Goal: Information Seeking & Learning: Understand process/instructions

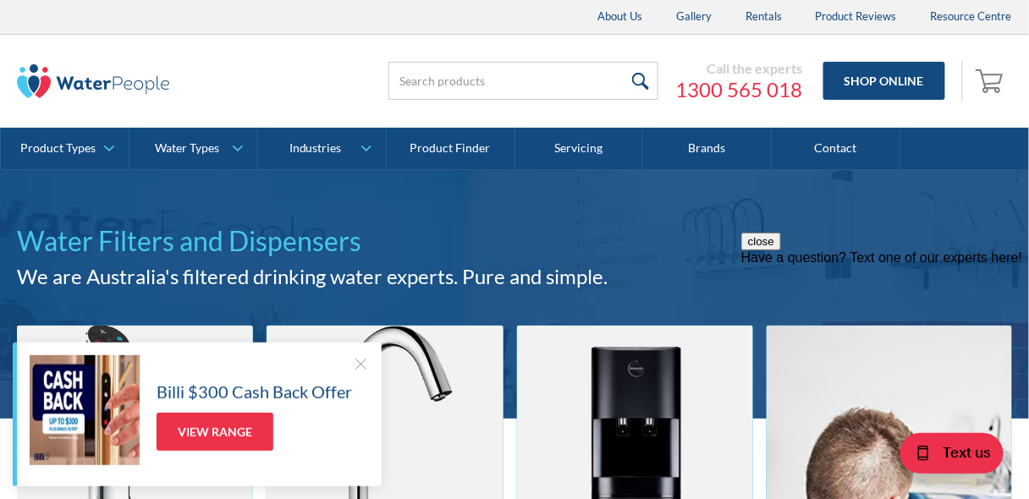
drag, startPoint x: 64, startPoint y: 45, endPoint x: 144, endPoint y: 46, distance: 79.6
click at [144, 46] on div "Call the experts 1300 565 018 Shop Online 0 Your Cart Subtotal Pay with browser…" at bounding box center [514, 81] width 995 height 93
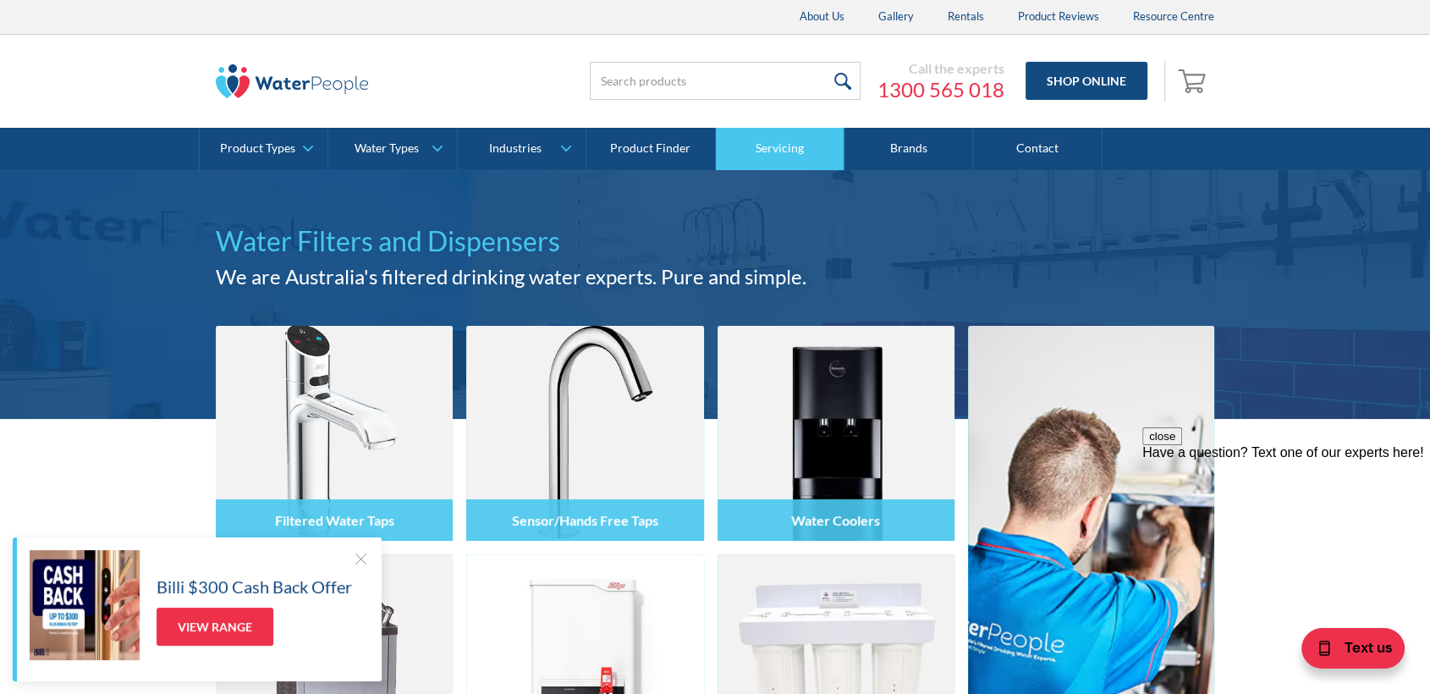
click at [789, 149] on link "Servicing" at bounding box center [780, 149] width 129 height 42
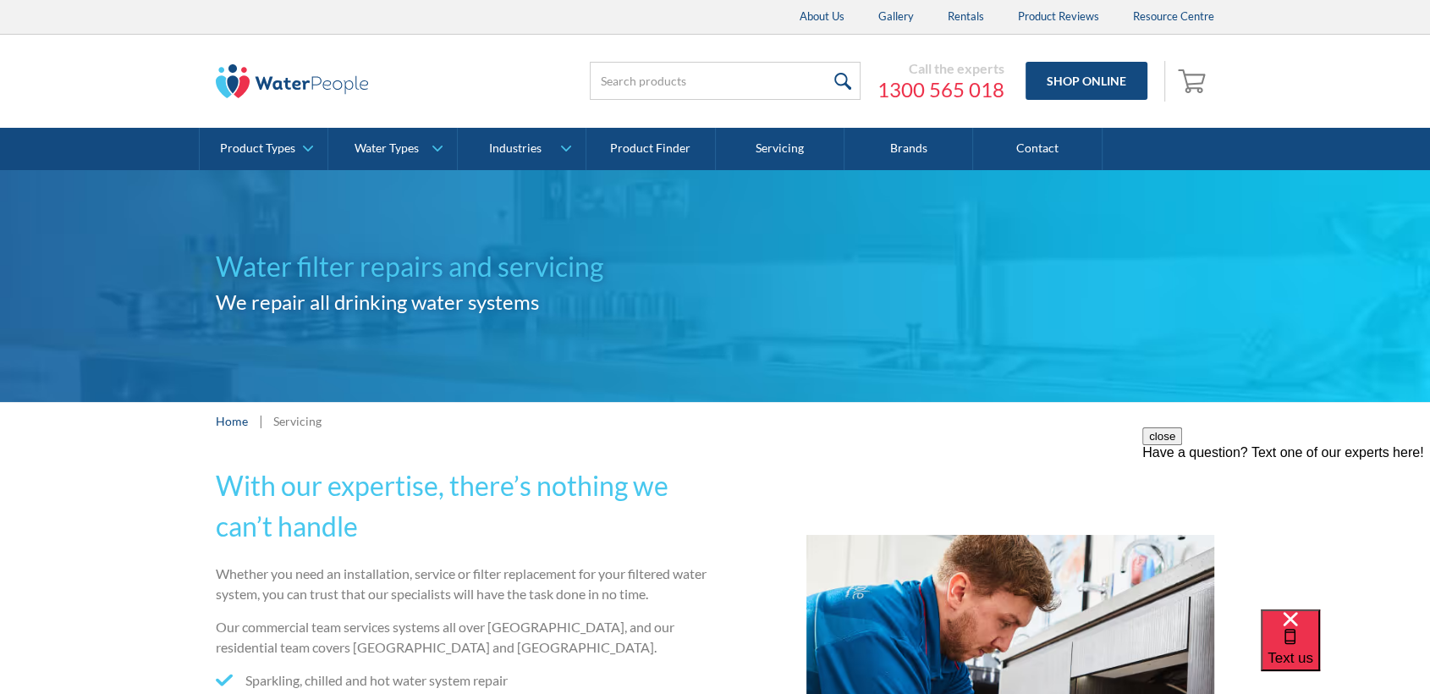
click at [234, 87] on img at bounding box center [292, 81] width 152 height 34
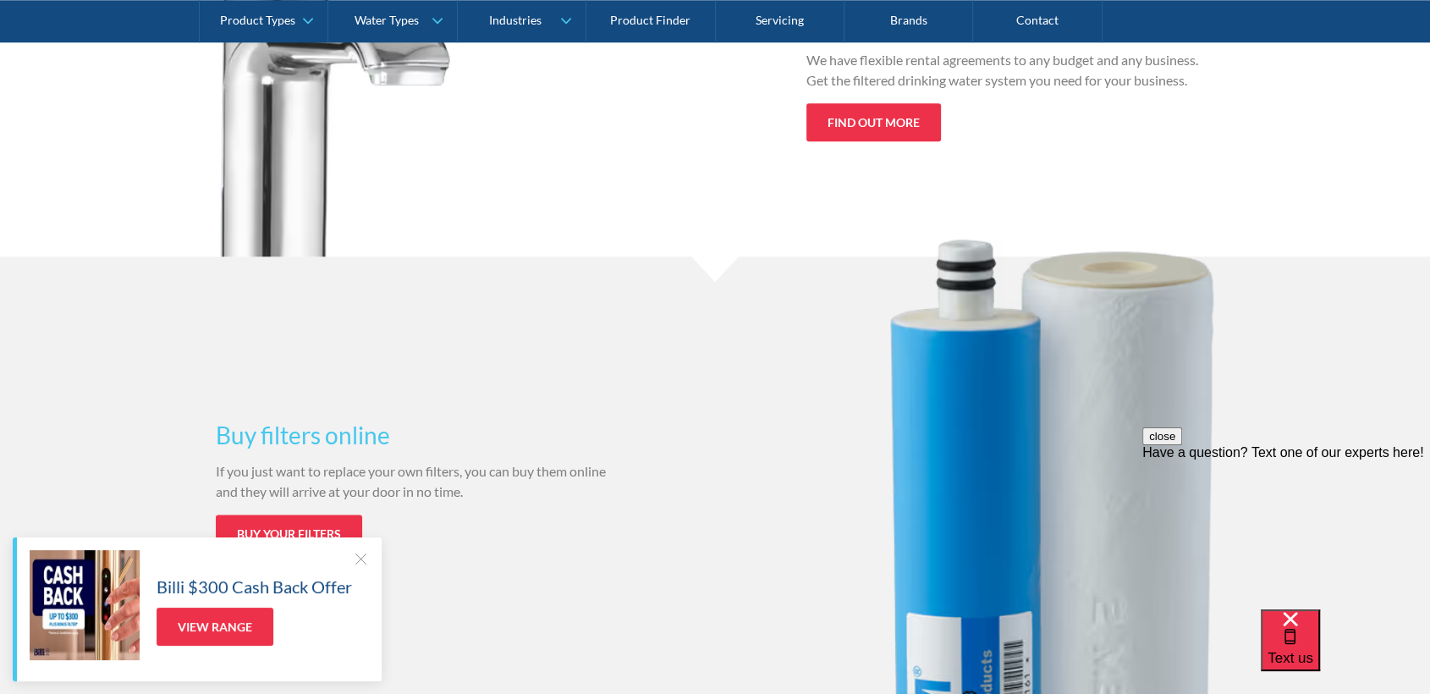
scroll to position [2069, 0]
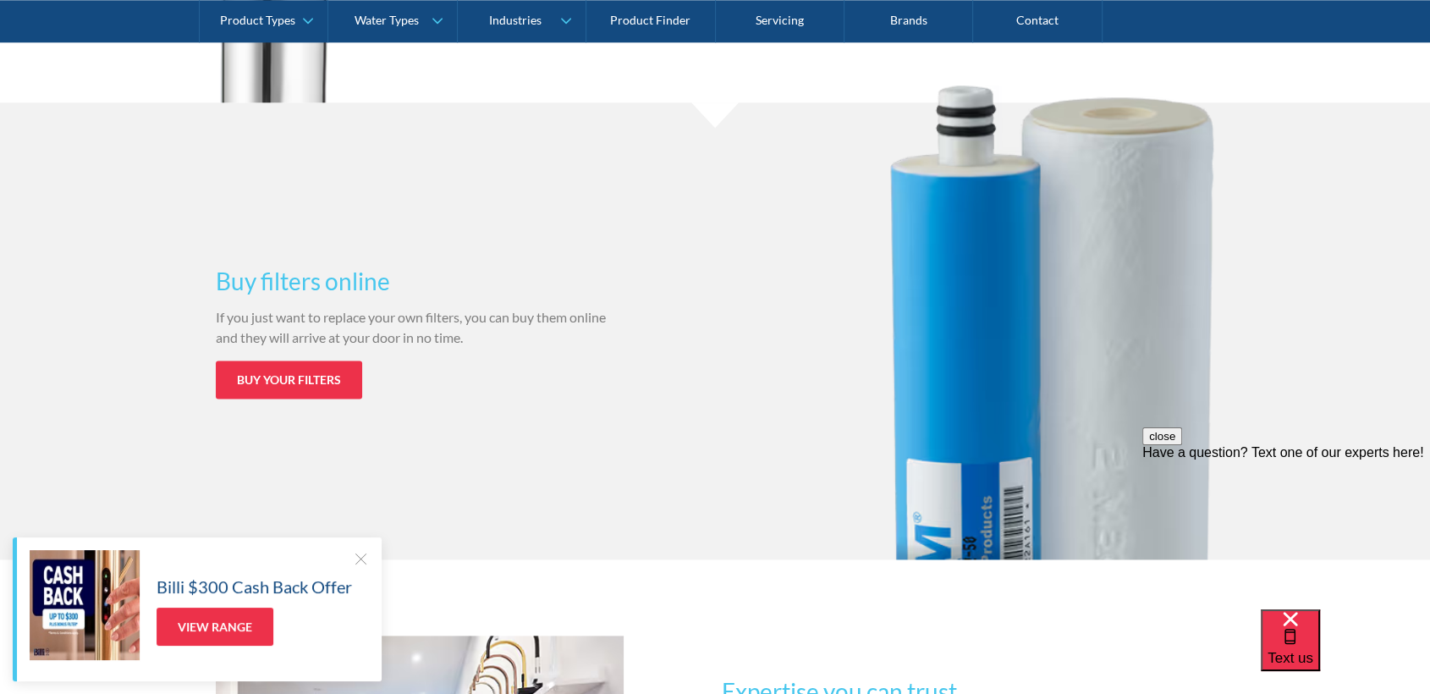
click at [354, 557] on div at bounding box center [360, 558] width 17 height 17
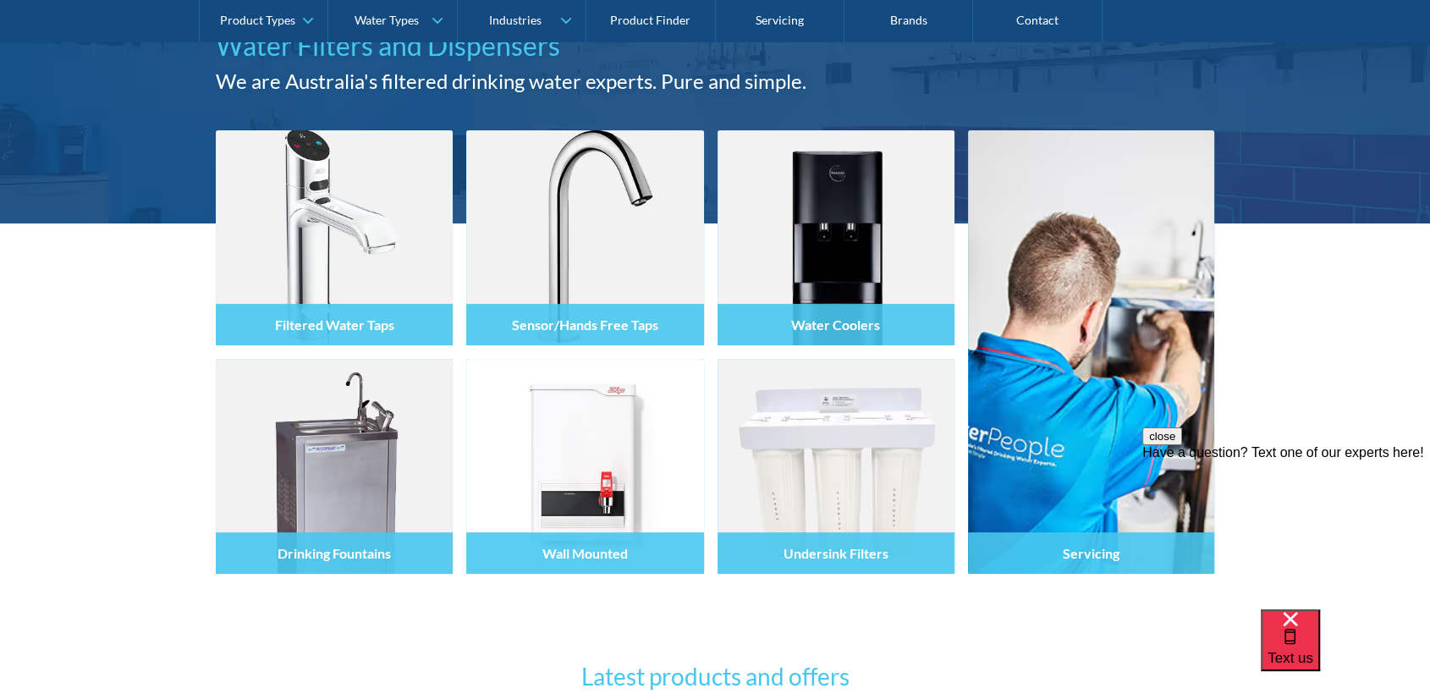
scroll to position [0, 0]
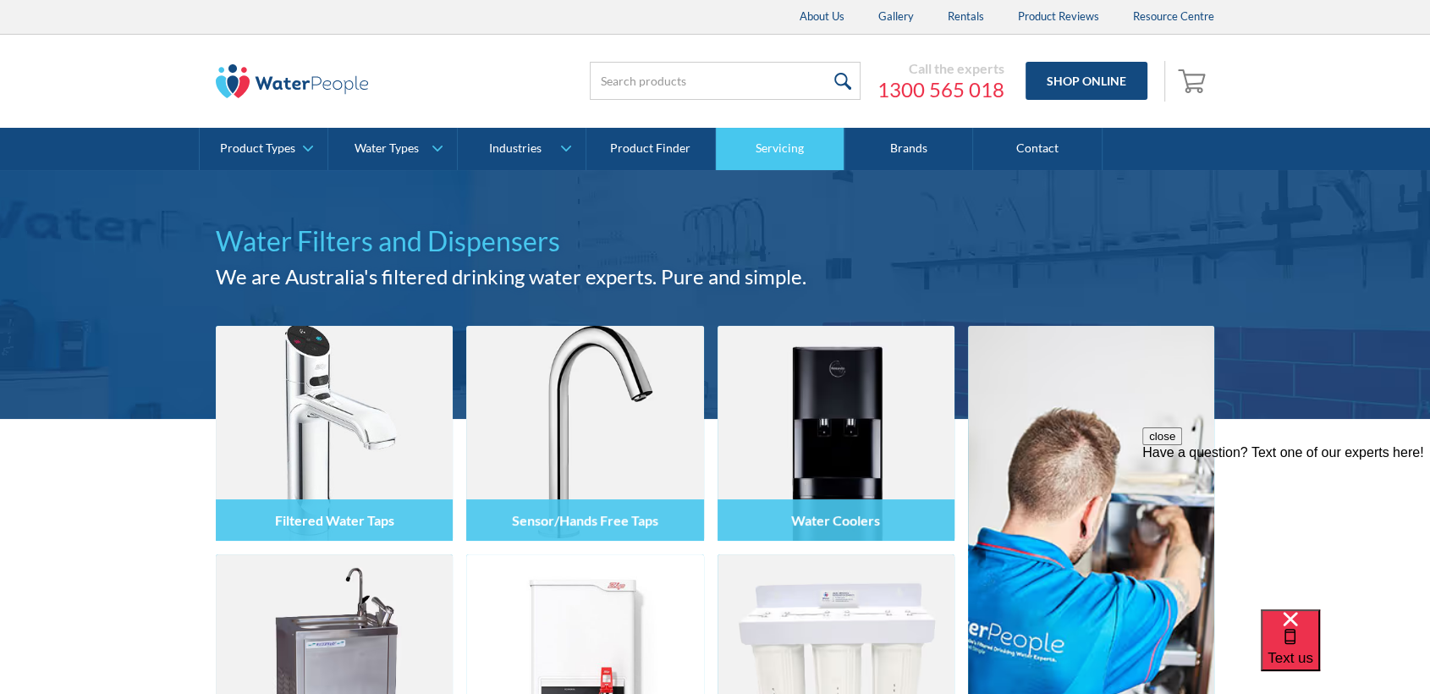
click at [780, 151] on link "Servicing" at bounding box center [780, 149] width 129 height 42
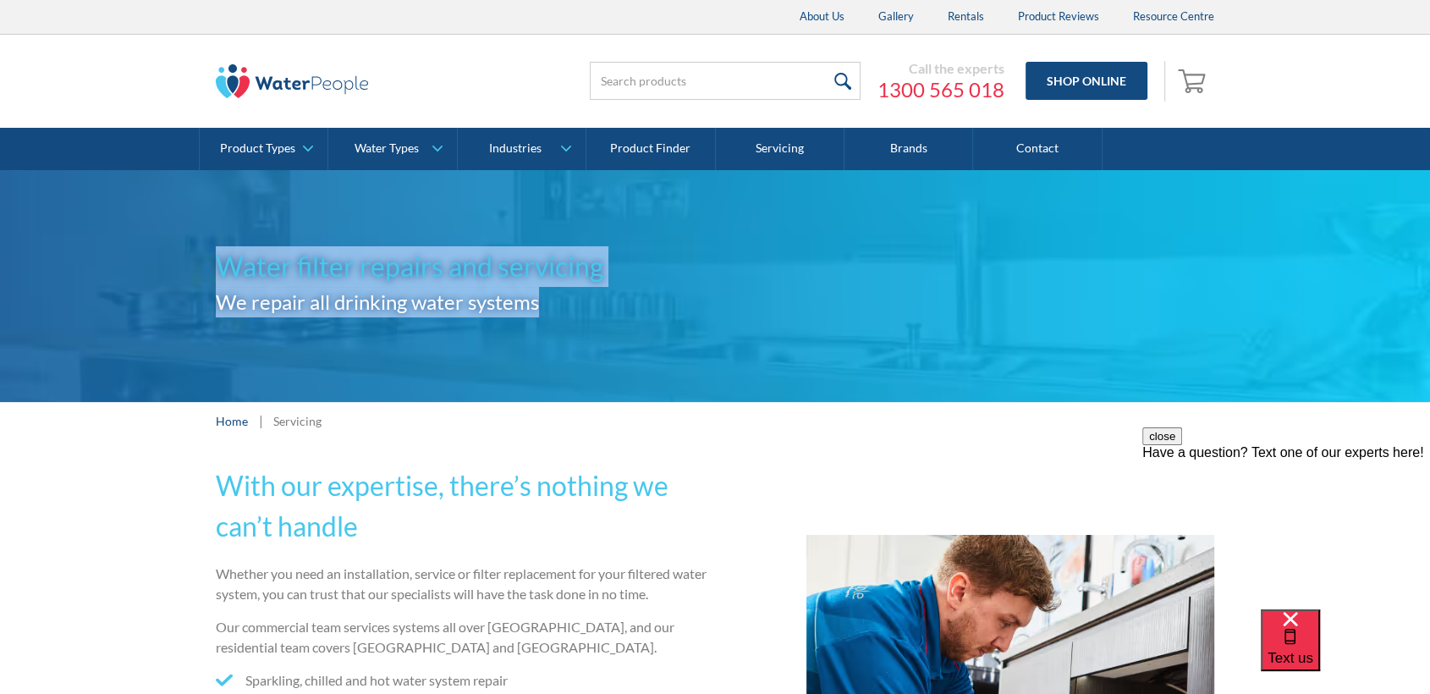
drag, startPoint x: 203, startPoint y: 256, endPoint x: 546, endPoint y: 303, distance: 345.9
click at [546, 303] on div "Water filter repairs and servicing We repair all drinking water systems" at bounding box center [715, 286] width 1430 height 232
copy div "Water filter repairs and servicing We repair all drinking water systems"
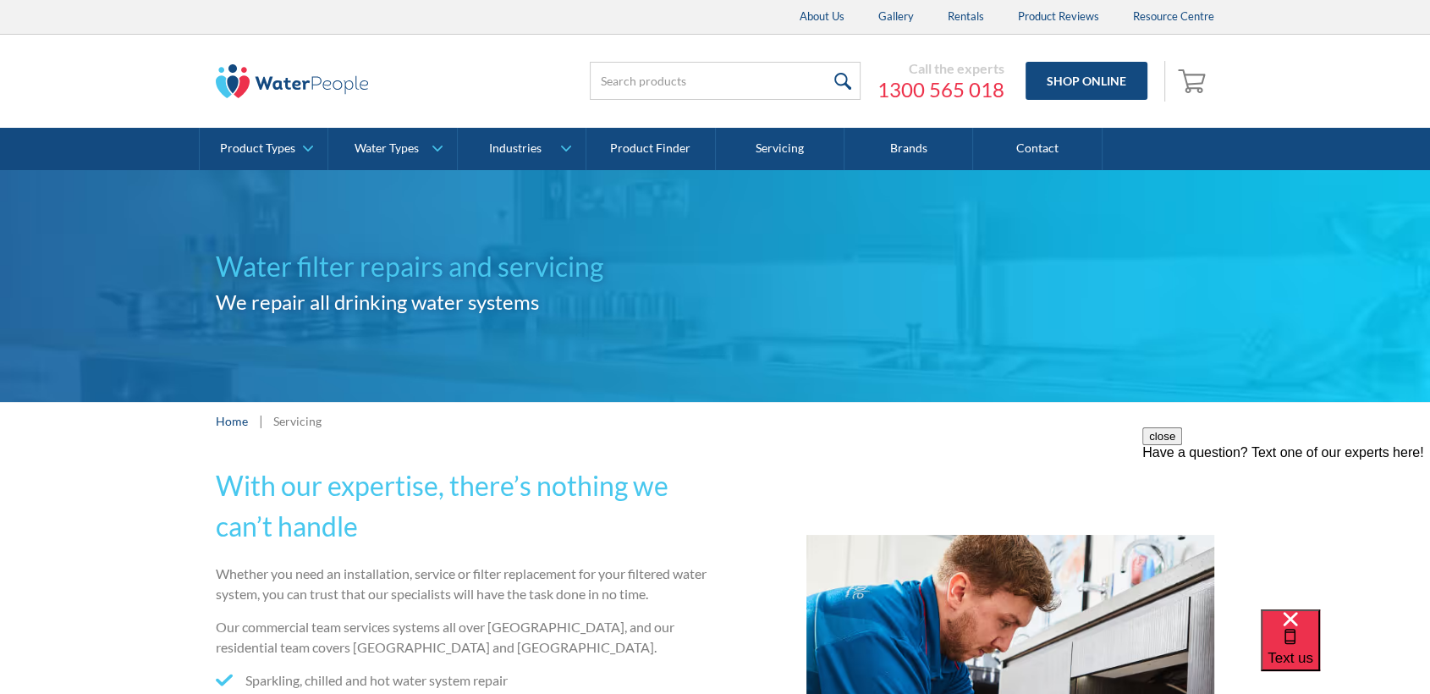
click at [1033, 419] on div "Home | Servicing" at bounding box center [715, 421] width 999 height 21
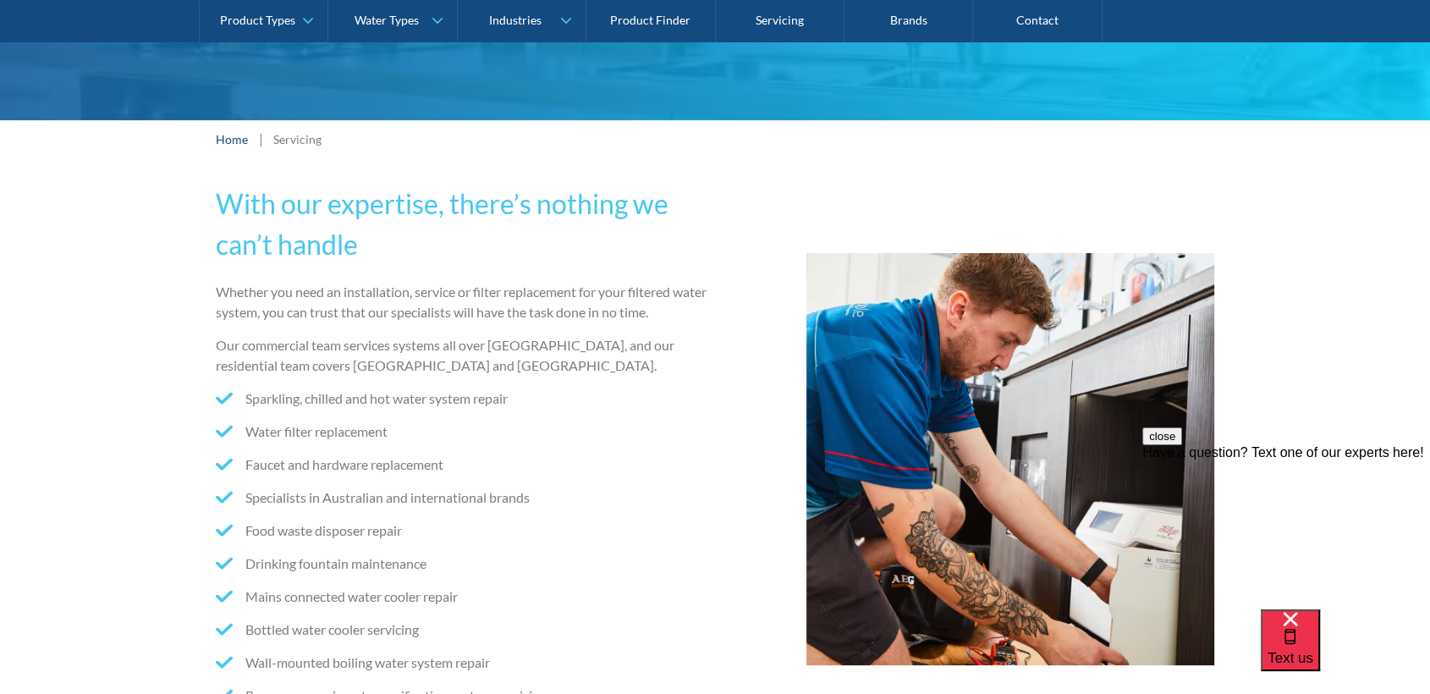
scroll to position [376, 0]
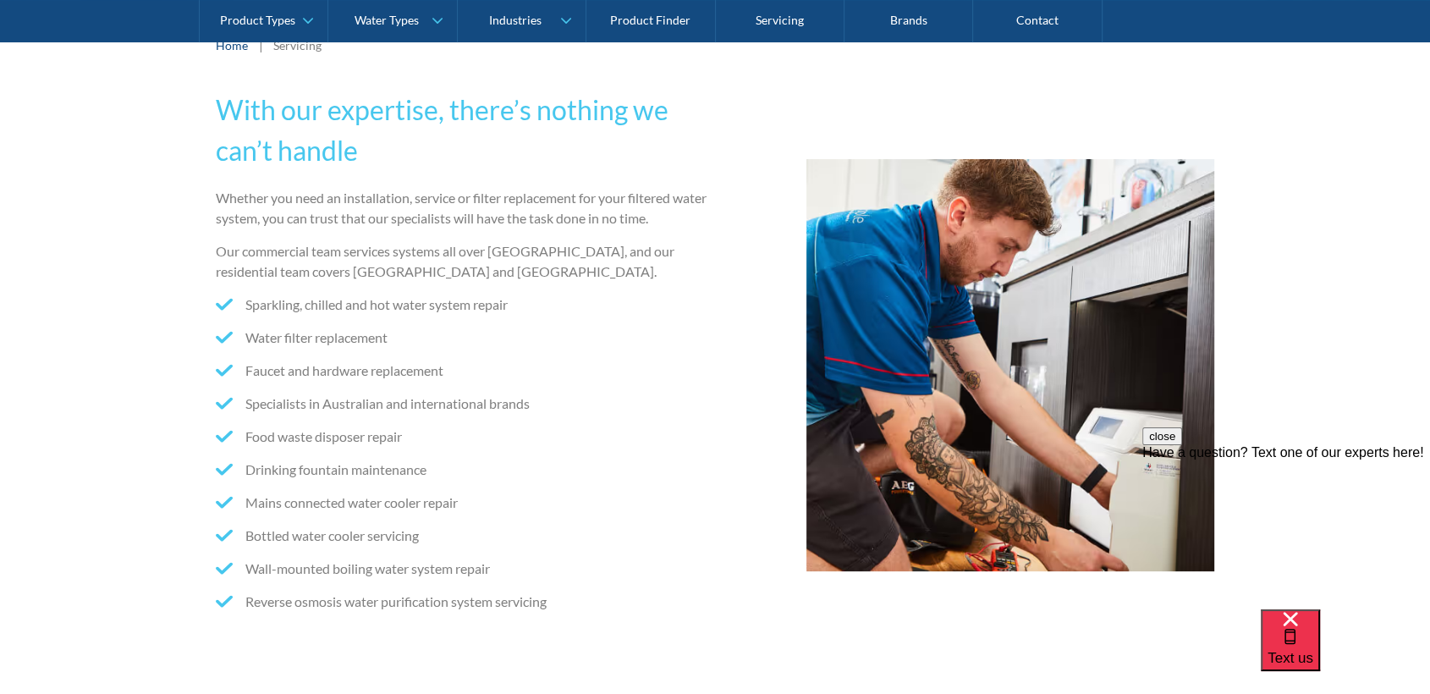
click at [643, 592] on li "Reverse osmosis water purification system servicing" at bounding box center [462, 602] width 493 height 20
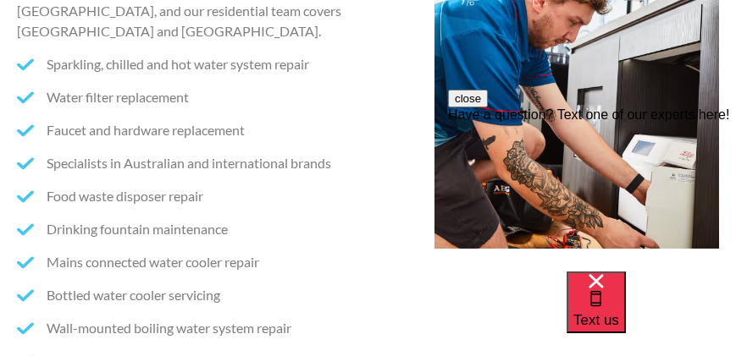
scroll to position [587, 0]
